Goal: Task Accomplishment & Management: Manage account settings

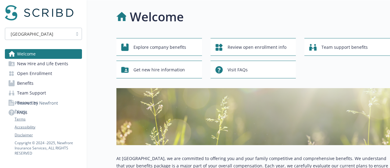
click at [41, 75] on span "Open Enrollment" at bounding box center [34, 73] width 35 height 10
